Goal: Information Seeking & Learning: Understand process/instructions

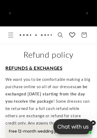
scroll to position [0, 133]
